Goal: Transaction & Acquisition: Purchase product/service

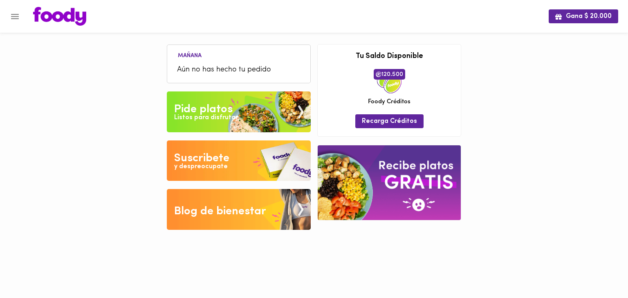
click at [201, 99] on img at bounding box center [239, 112] width 144 height 41
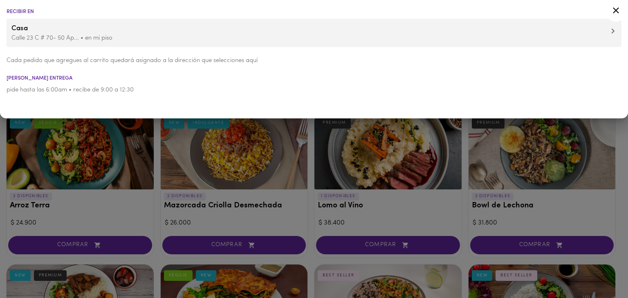
click at [137, 34] on p "Calle 23 C # 70- 50 Ap... • en mi piso" at bounding box center [313, 38] width 605 height 9
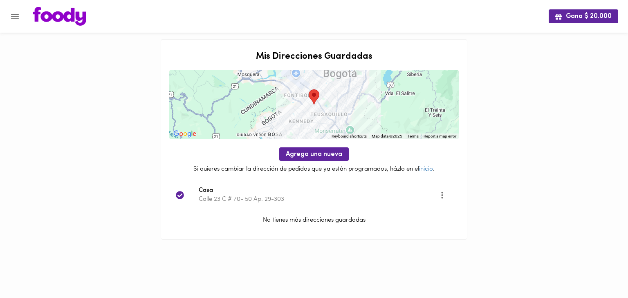
click at [15, 20] on icon "Menu" at bounding box center [15, 16] width 10 height 10
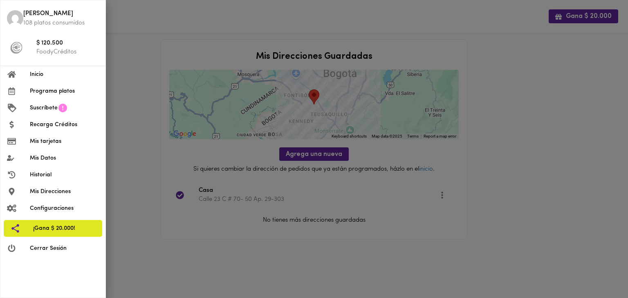
click at [40, 75] on span "Inicio" at bounding box center [64, 74] width 69 height 9
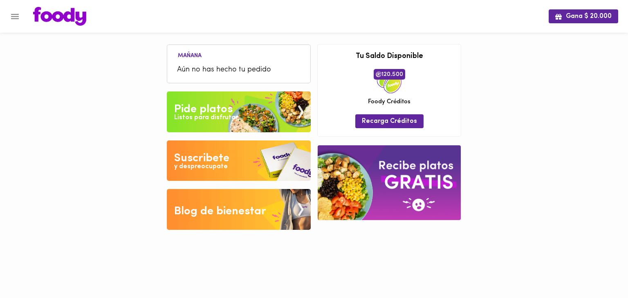
click at [254, 99] on img at bounding box center [239, 112] width 144 height 41
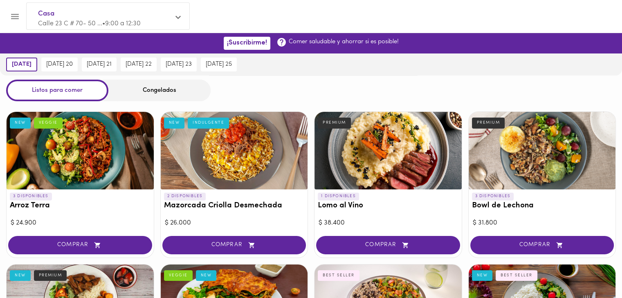
click at [139, 86] on div "Congelados" at bounding box center [159, 91] width 102 height 22
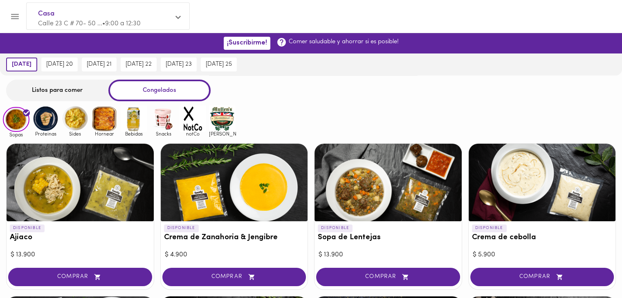
click at [134, 124] on img at bounding box center [134, 118] width 27 height 27
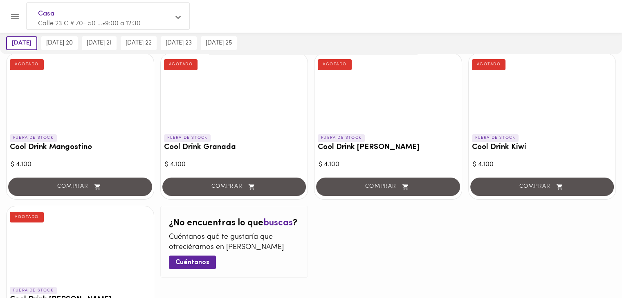
scroll to position [191, 0]
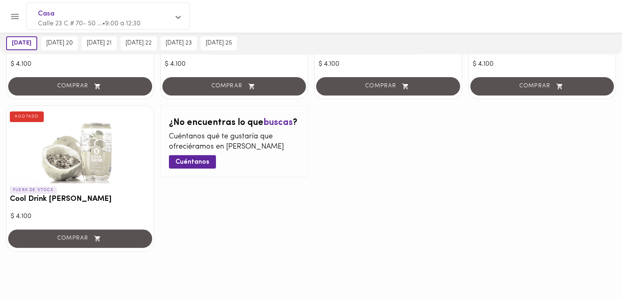
click at [86, 160] on div at bounding box center [80, 145] width 147 height 78
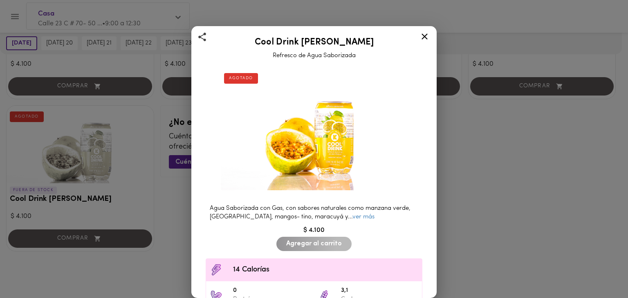
click at [422, 40] on icon at bounding box center [424, 36] width 10 height 10
